Goal: Information Seeking & Learning: Learn about a topic

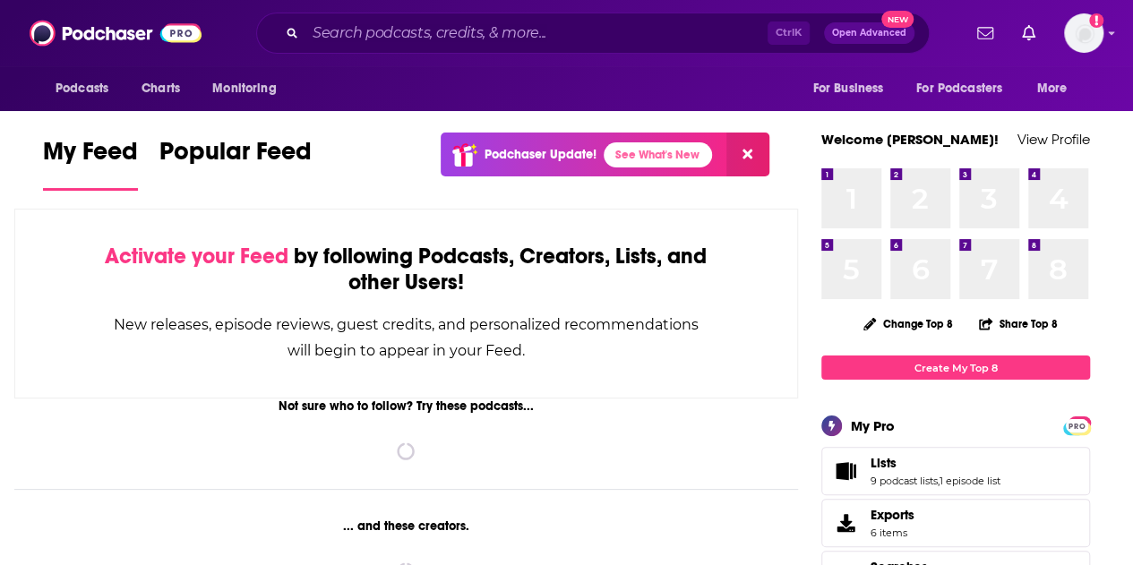
scroll to position [495, 0]
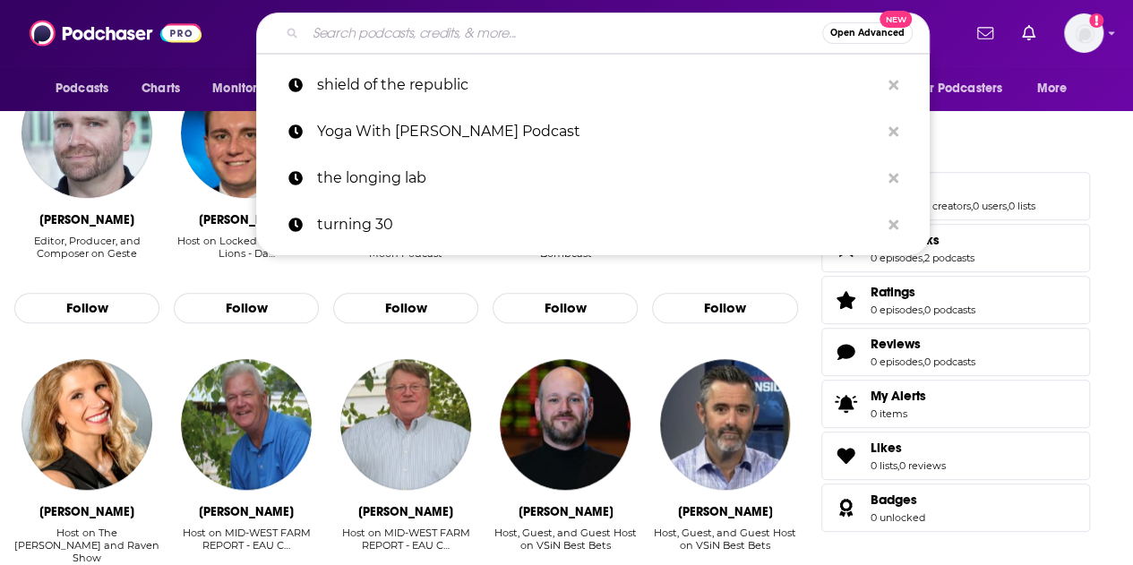
click at [392, 37] on input "Search podcasts, credits, & more..." at bounding box center [564, 33] width 517 height 29
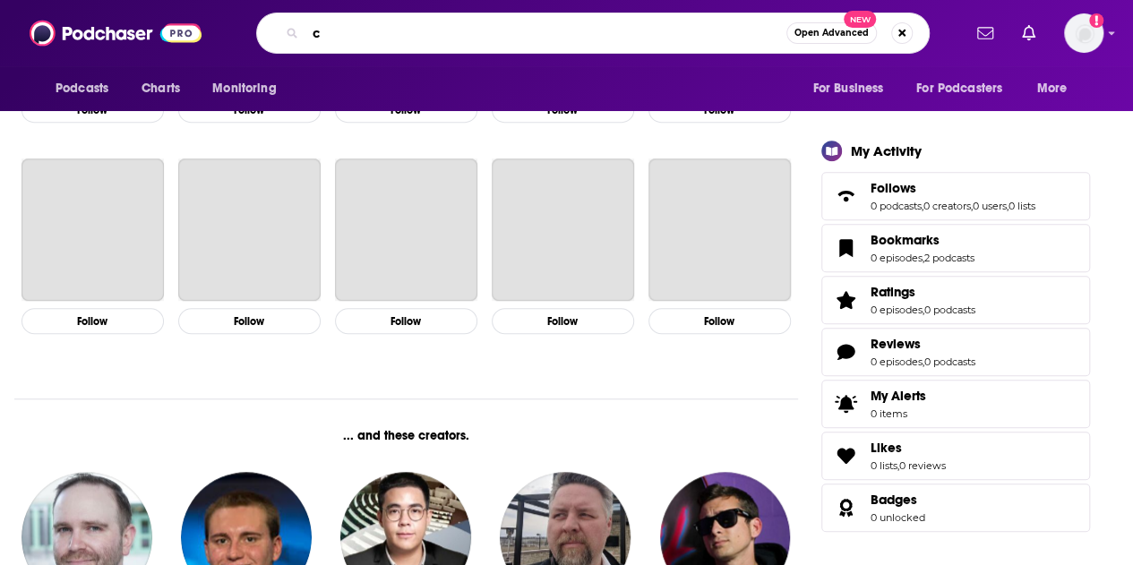
scroll to position [899, 0]
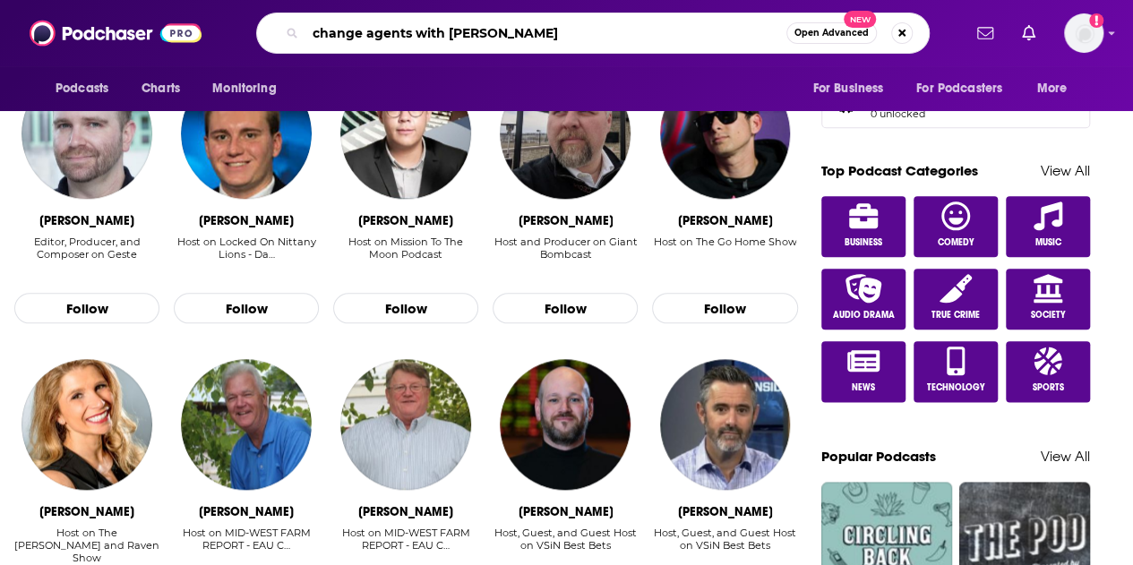
type input "change agents with [PERSON_NAME]"
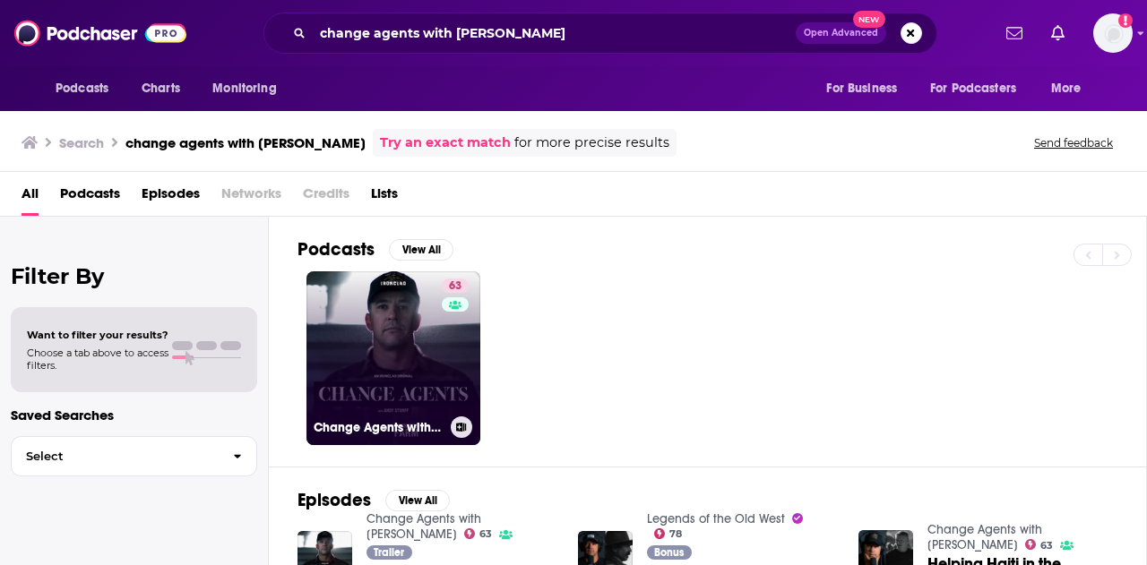
click at [384, 325] on link "63 Change Agents with [PERSON_NAME]" at bounding box center [393, 358] width 174 height 174
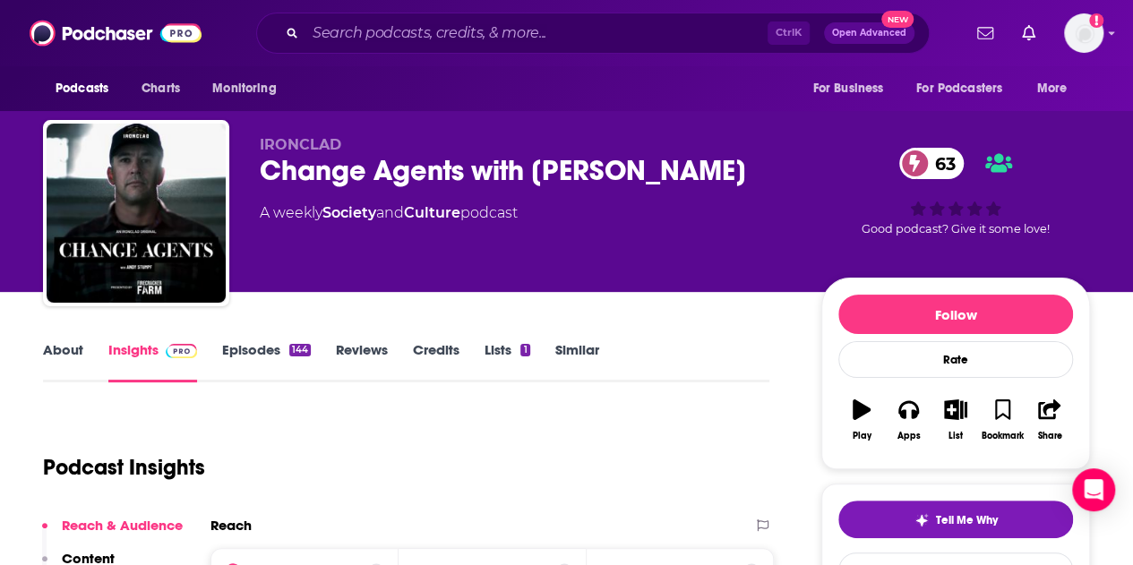
click at [579, 352] on link "Similar" at bounding box center [578, 361] width 44 height 41
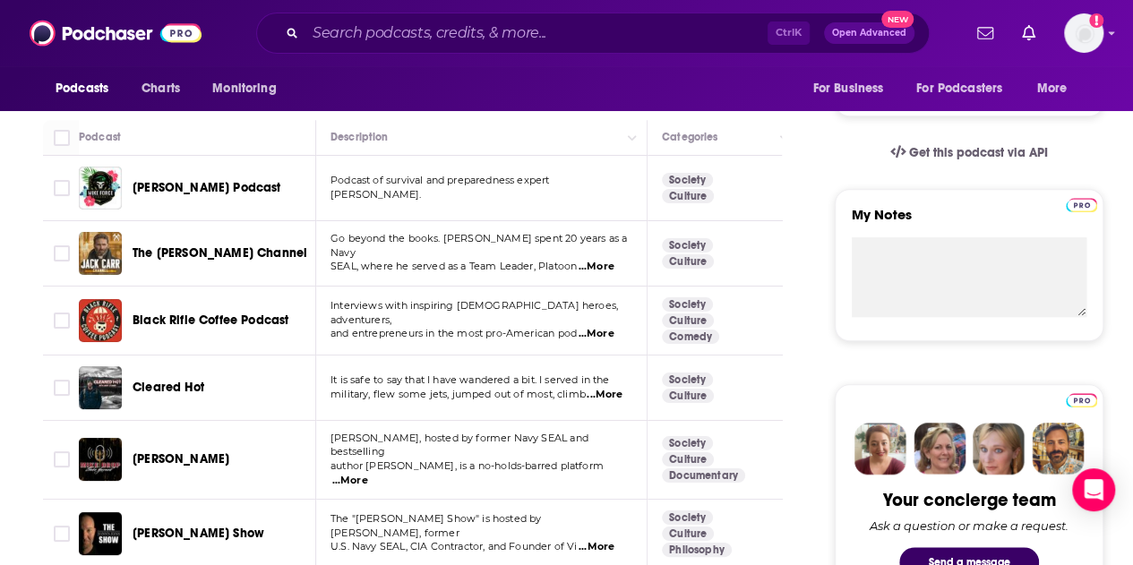
scroll to position [627, 0]
